Goal: Task Accomplishment & Management: Manage account settings

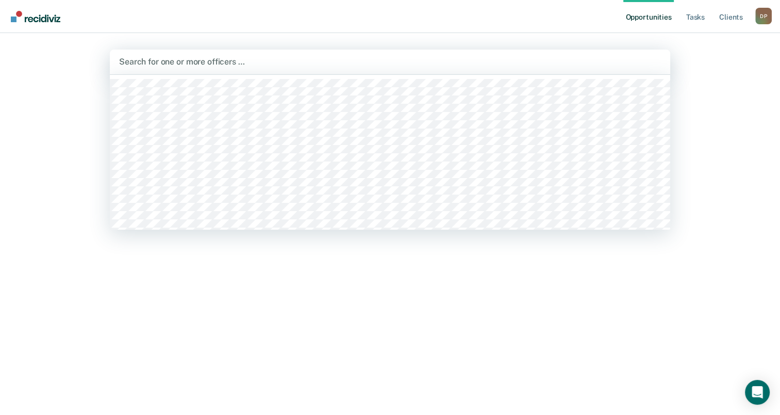
click at [239, 65] on div at bounding box center [390, 62] width 542 height 12
type input "eat"
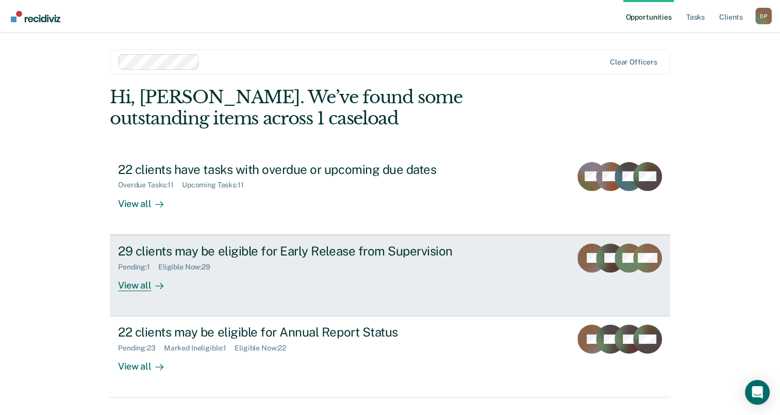
click at [376, 248] on div "29 clients may be eligible for Early Release from Supervision" at bounding box center [299, 250] width 362 height 15
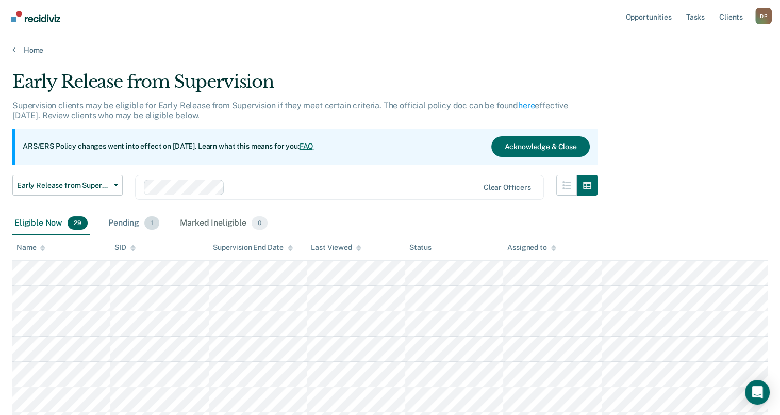
click at [124, 219] on div "Pending 1" at bounding box center [133, 223] width 55 height 23
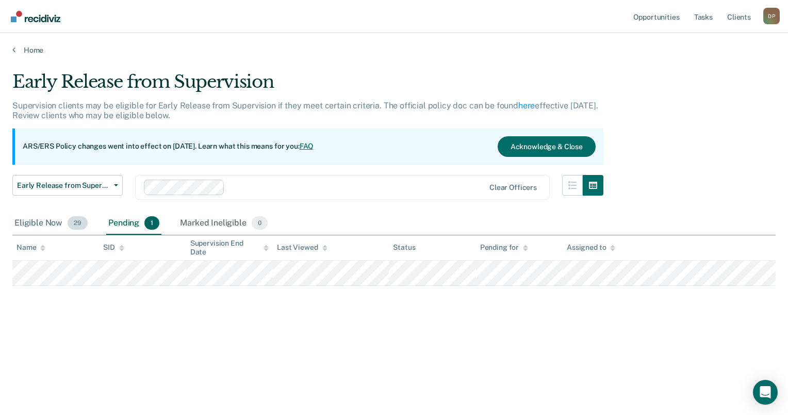
click at [59, 223] on div "Eligible Now 29" at bounding box center [50, 223] width 77 height 23
